Goal: Task Accomplishment & Management: Manage account settings

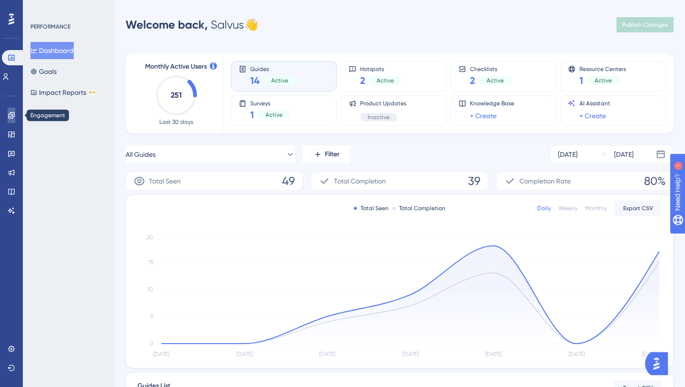
click at [12, 113] on icon at bounding box center [12, 115] width 8 height 8
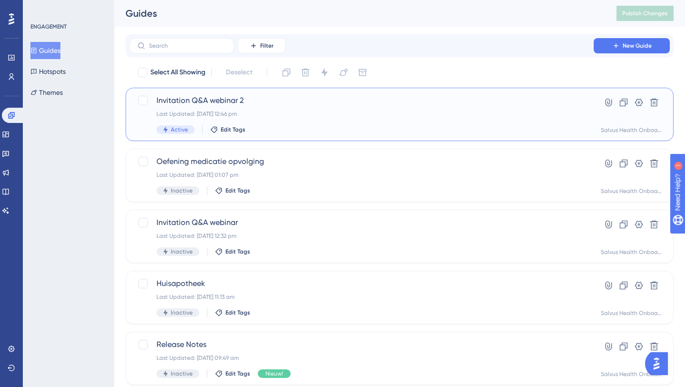
click at [217, 102] on span "Invitation Q&A webinar 2" at bounding box center [362, 100] width 410 height 11
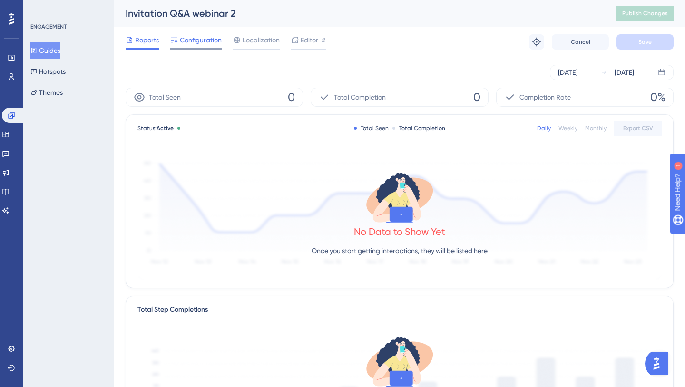
click at [201, 47] on div "Configuration" at bounding box center [195, 41] width 51 height 15
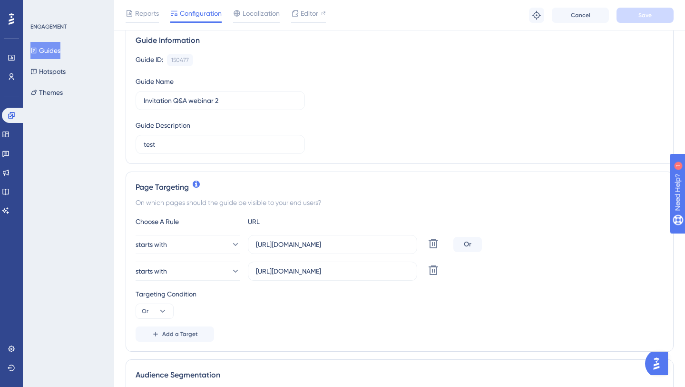
scroll to position [79, 0]
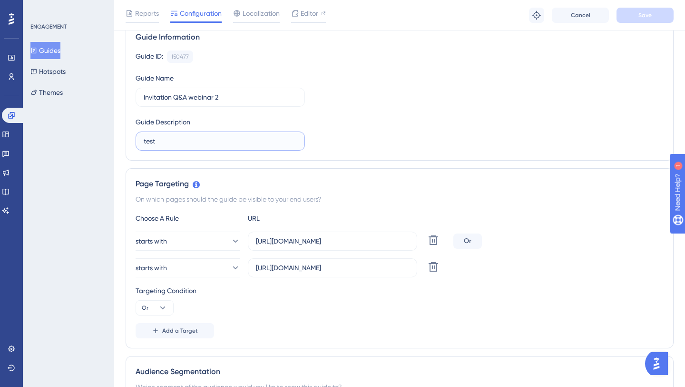
drag, startPoint x: 226, startPoint y: 140, endPoint x: 125, endPoint y: 139, distance: 100.9
click at [126, 139] on div "Guide Information Guide ID: 150477 Copy Guide Name Invitation Q&A webinar 2 Gui…" at bounding box center [400, 90] width 548 height 139
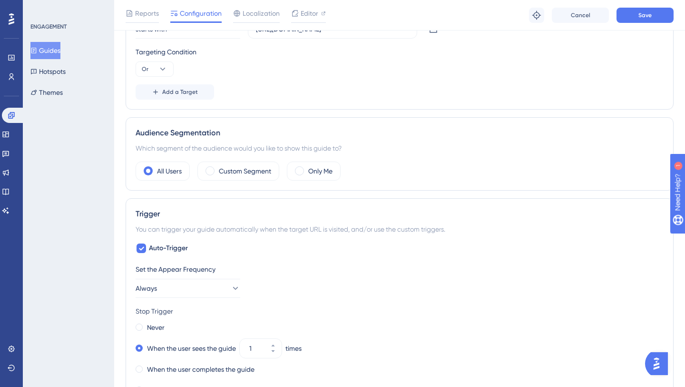
scroll to position [317, 0]
click at [166, 169] on label "All Users" at bounding box center [169, 171] width 25 height 11
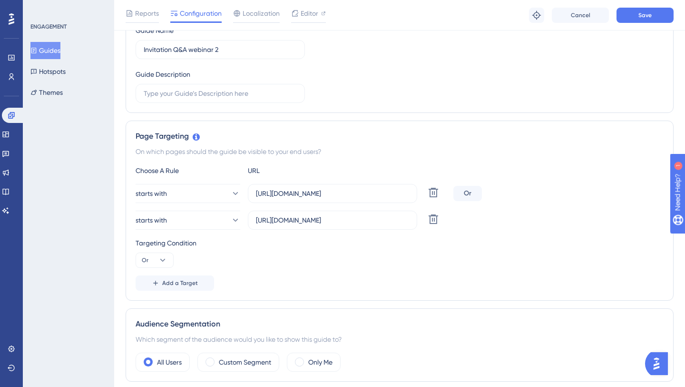
scroll to position [0, 0]
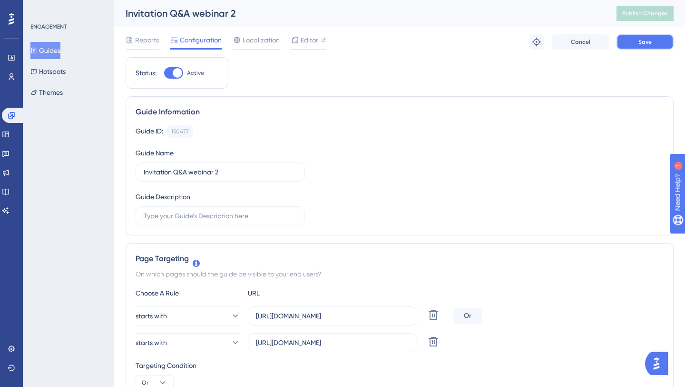
click at [648, 47] on button "Save" at bounding box center [645, 41] width 57 height 15
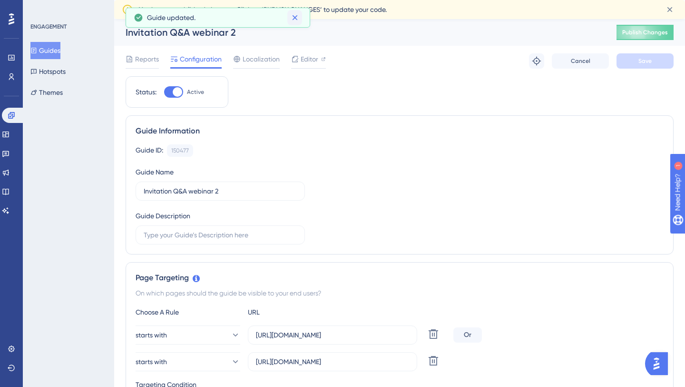
click at [296, 16] on icon at bounding box center [294, 17] width 5 height 5
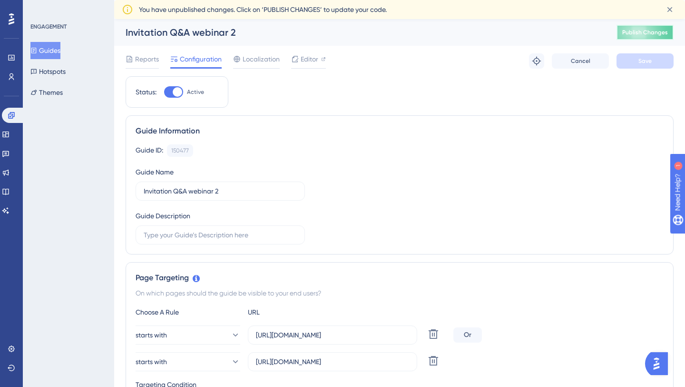
click at [649, 32] on span "Publish Changes" at bounding box center [646, 33] width 46 height 8
